Goal: Find specific page/section: Find specific page/section

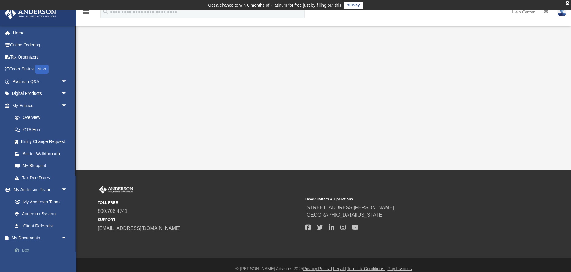
click at [27, 247] on link "Box" at bounding box center [43, 250] width 68 height 12
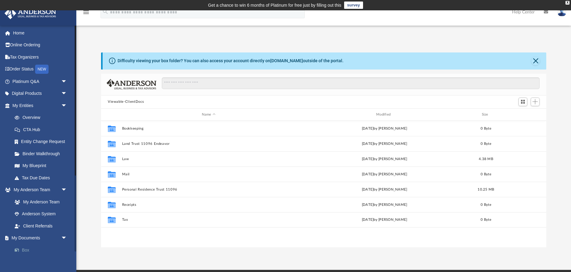
scroll to position [139, 445]
click at [63, 93] on span "arrow_drop_down" at bounding box center [67, 94] width 12 height 13
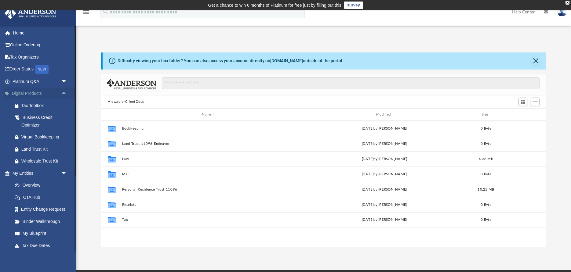
click at [63, 93] on span "arrow_drop_up" at bounding box center [67, 94] width 12 height 13
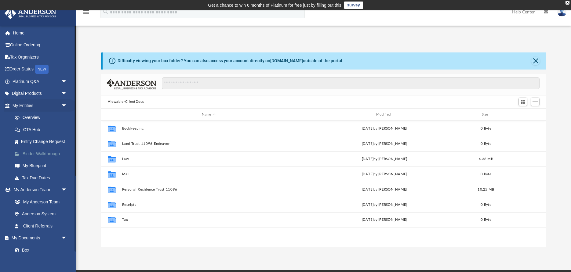
click at [33, 150] on link "Binder Walkthrough" at bounding box center [43, 154] width 68 height 12
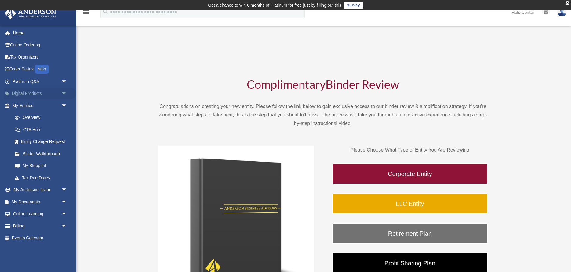
click at [57, 93] on link "Digital Products arrow_drop_down" at bounding box center [40, 94] width 72 height 12
click at [64, 93] on span "arrow_drop_down" at bounding box center [67, 94] width 12 height 13
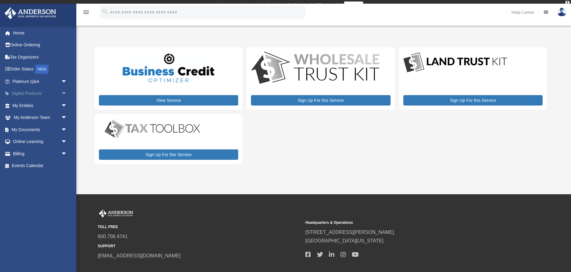
click at [63, 93] on span "arrow_drop_down" at bounding box center [67, 94] width 12 height 13
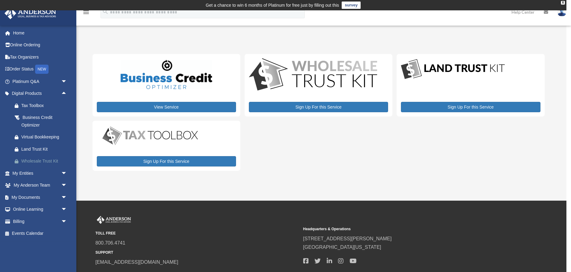
click at [40, 159] on div "Wholesale Trust Kit" at bounding box center [44, 162] width 47 height 8
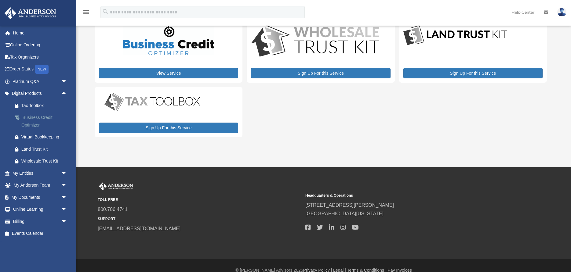
scroll to position [41, 0]
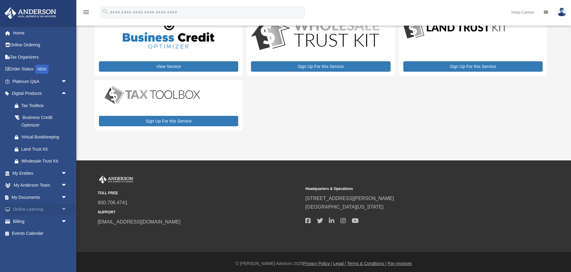
click at [64, 209] on span "arrow_drop_down" at bounding box center [67, 210] width 12 height 13
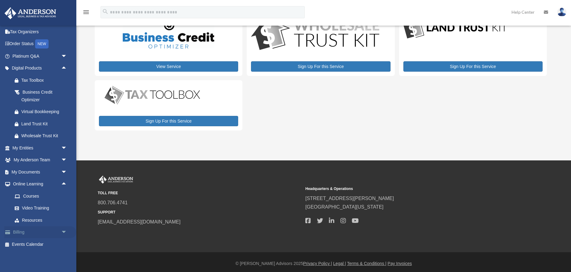
click at [66, 231] on span "arrow_drop_down" at bounding box center [67, 233] width 12 height 13
click at [66, 231] on span "arrow_drop_up" at bounding box center [67, 233] width 12 height 13
click at [66, 231] on span "arrow_drop_down" at bounding box center [67, 233] width 12 height 13
click at [41, 242] on link "$ Open Invoices" at bounding box center [43, 244] width 68 height 13
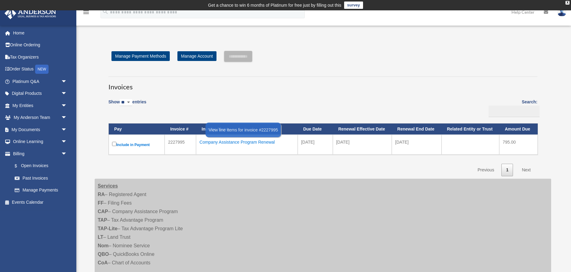
click at [215, 143] on div "Company Assistance Program Renewal" at bounding box center [246, 142] width 95 height 9
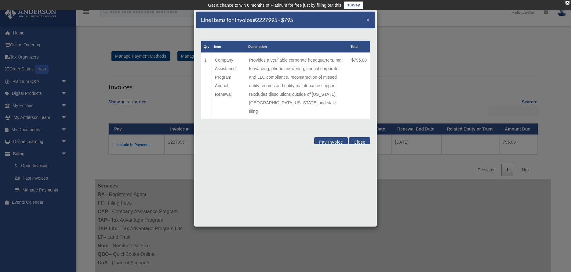
click at [367, 20] on span "×" at bounding box center [368, 19] width 4 height 7
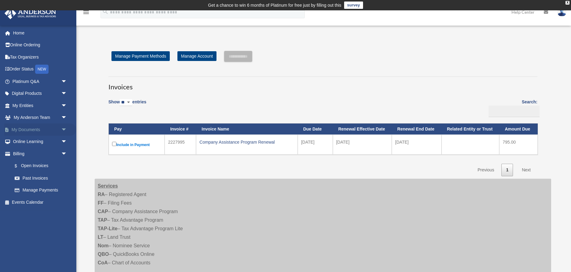
click at [51, 134] on link "My Documents arrow_drop_down" at bounding box center [40, 130] width 72 height 12
click at [69, 130] on span "arrow_drop_down" at bounding box center [67, 130] width 12 height 13
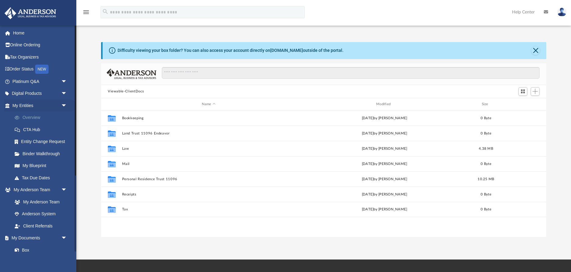
scroll to position [139, 445]
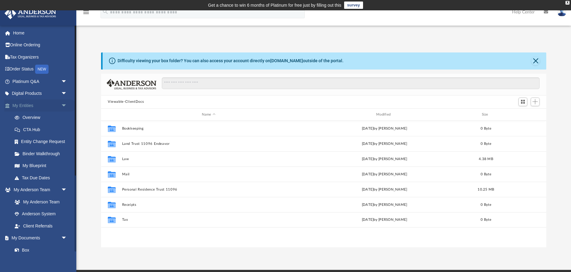
click at [64, 105] on span "arrow_drop_down" at bounding box center [67, 106] width 12 height 13
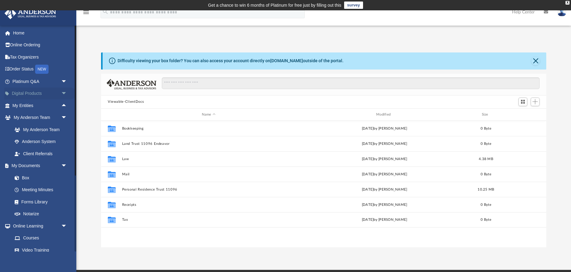
click at [62, 92] on span "arrow_drop_down" at bounding box center [67, 94] width 12 height 13
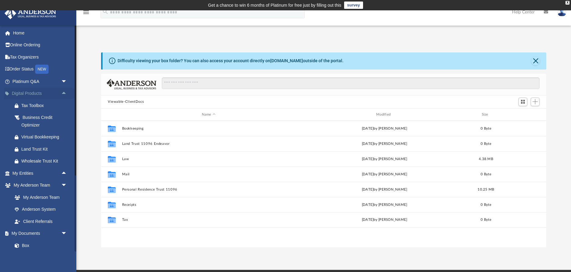
click at [62, 92] on span "arrow_drop_up" at bounding box center [67, 94] width 12 height 13
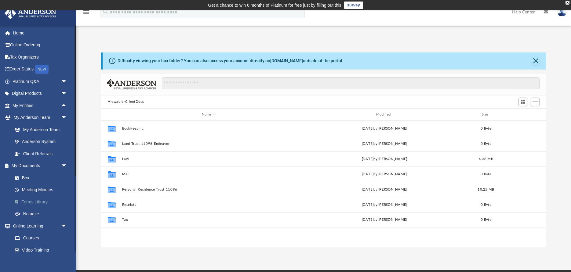
click at [41, 201] on link "Forms Library" at bounding box center [43, 202] width 68 height 12
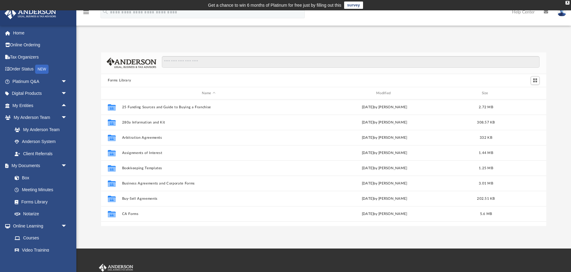
scroll to position [139, 445]
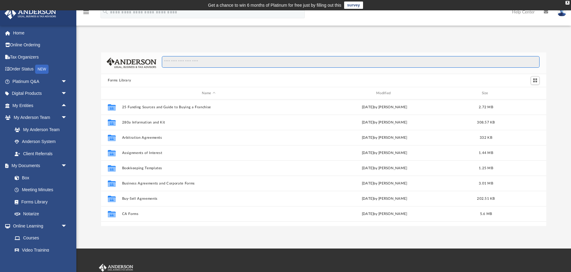
click at [176, 61] on input "Search files and folders" at bounding box center [351, 62] width 378 height 12
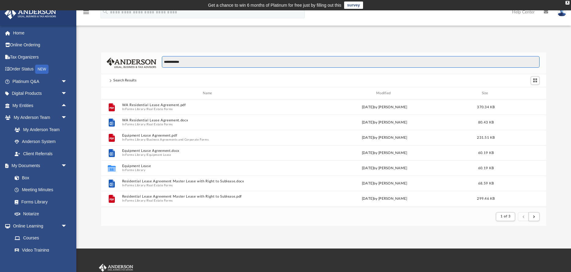
scroll to position [0, 0]
type input "**********"
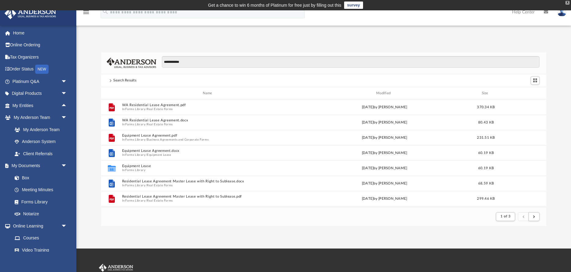
click at [569, 2] on div "X" at bounding box center [567, 3] width 4 height 4
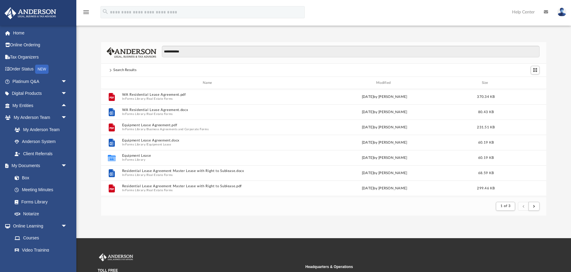
click at [561, 12] on img at bounding box center [561, 12] width 9 height 9
